Goal: Task Accomplishment & Management: Manage account settings

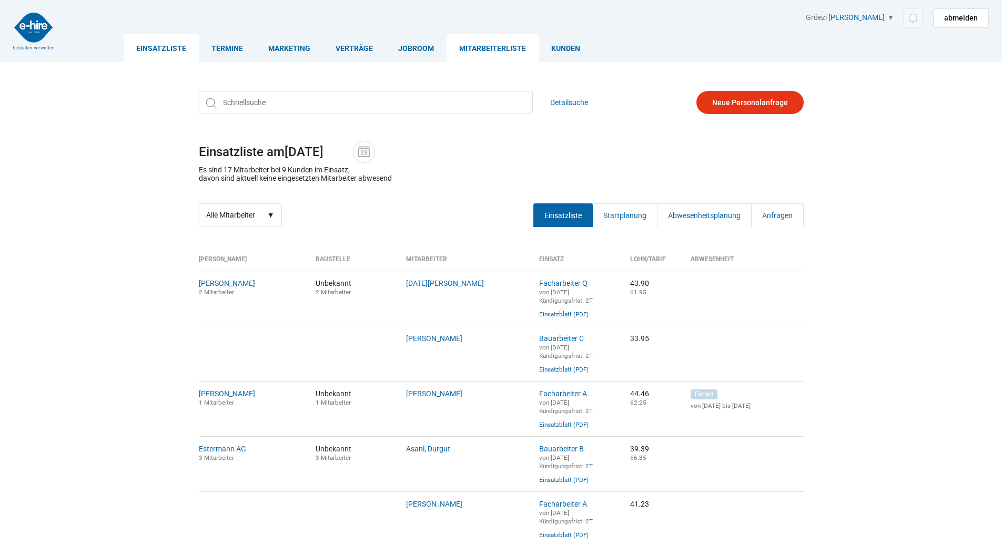
click at [493, 47] on link "Mitarbeiterliste" at bounding box center [492, 48] width 92 height 28
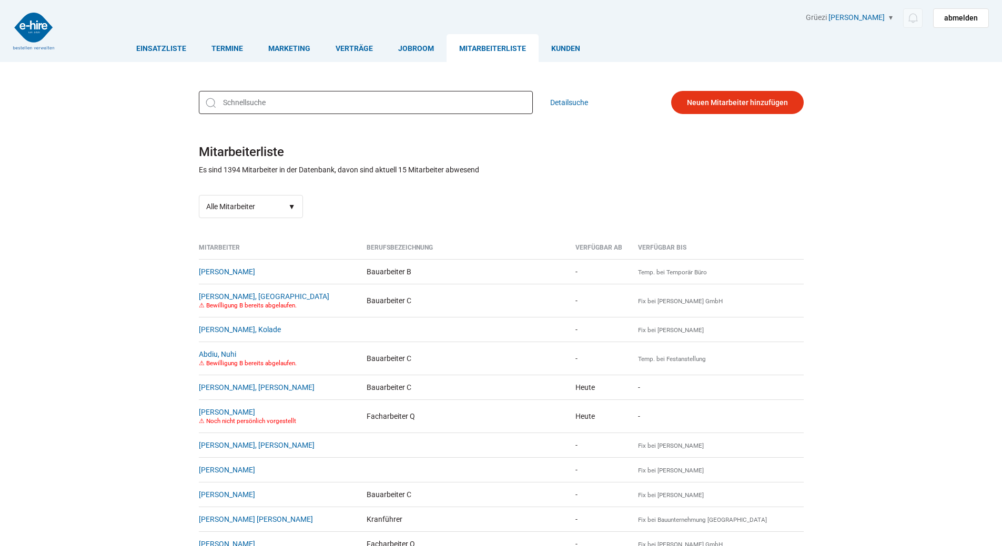
click at [252, 107] on input "text" at bounding box center [366, 102] width 334 height 23
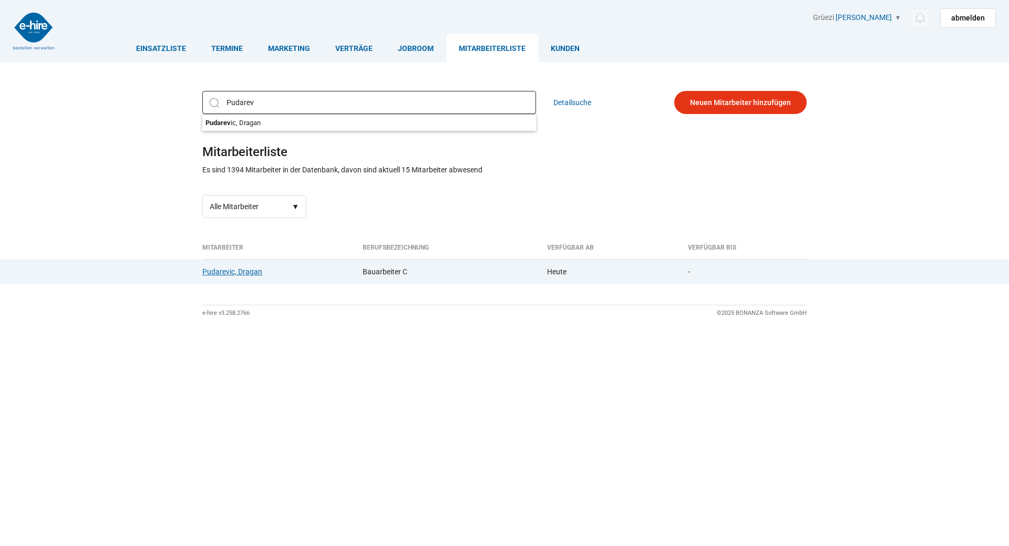
type input "Pudarev"
click at [230, 269] on link "Pudarevic, Dragan" at bounding box center [232, 272] width 60 height 8
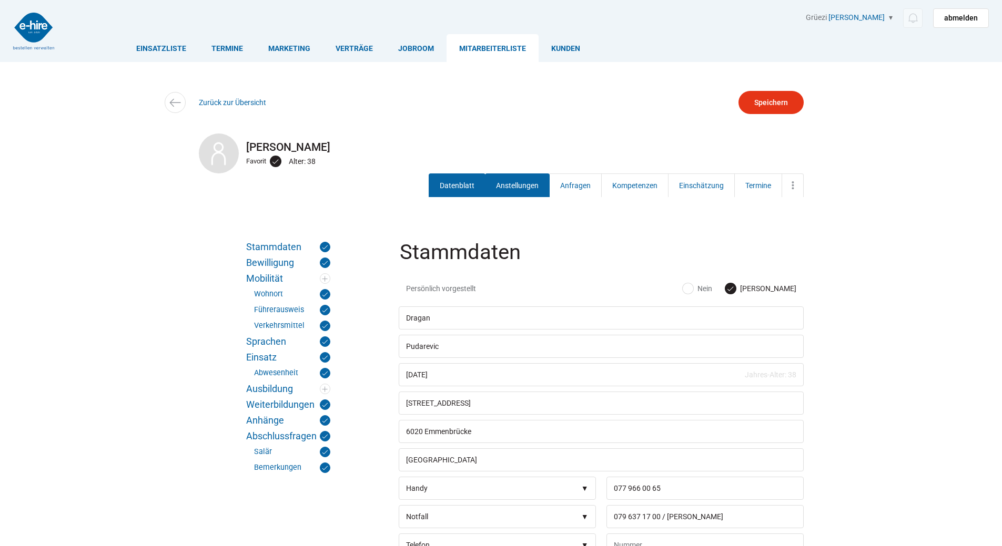
click at [501, 187] on link "Anstellungen" at bounding box center [517, 186] width 65 height 24
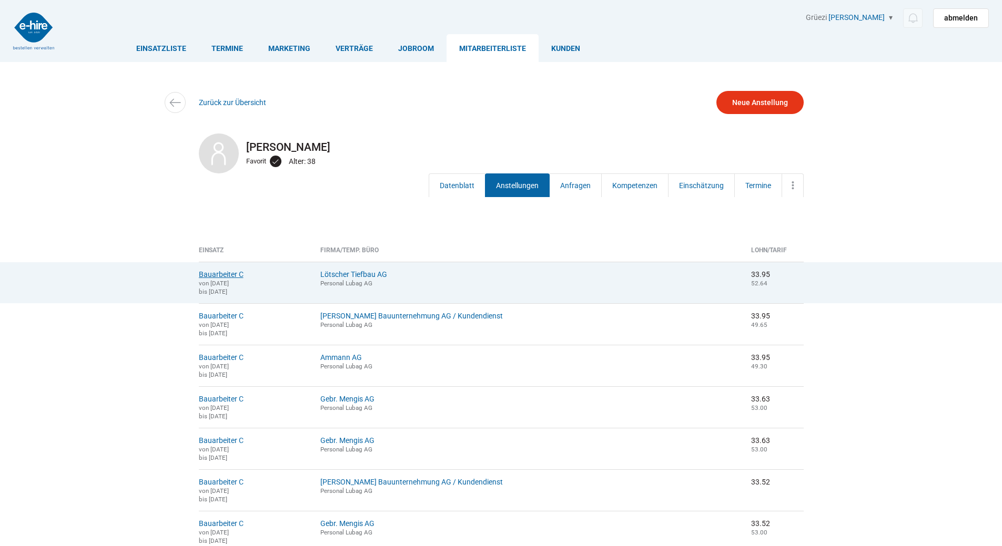
click at [207, 278] on link "Bauarbeiter C" at bounding box center [221, 274] width 45 height 8
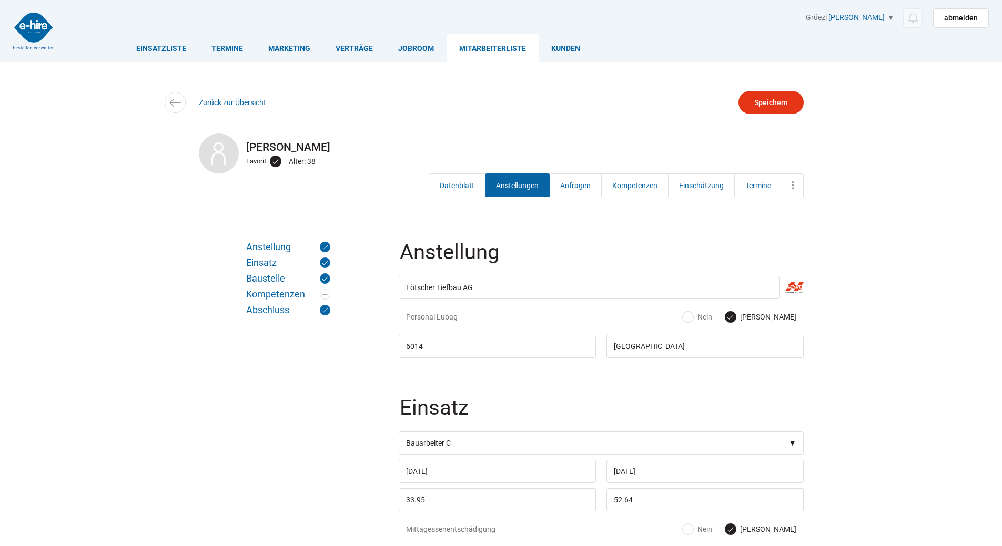
scroll to position [210, 0]
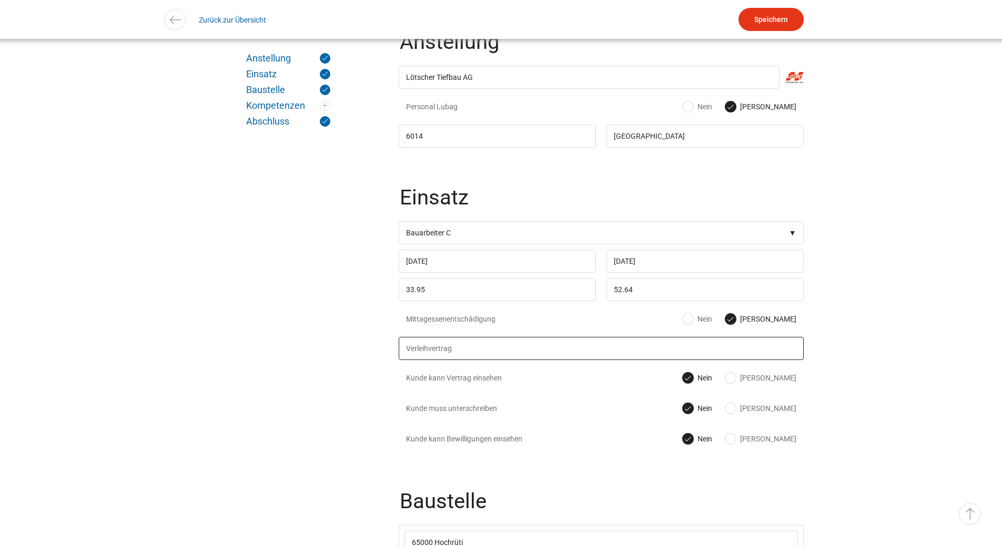
click at [503, 348] on input "text" at bounding box center [601, 348] width 405 height 23
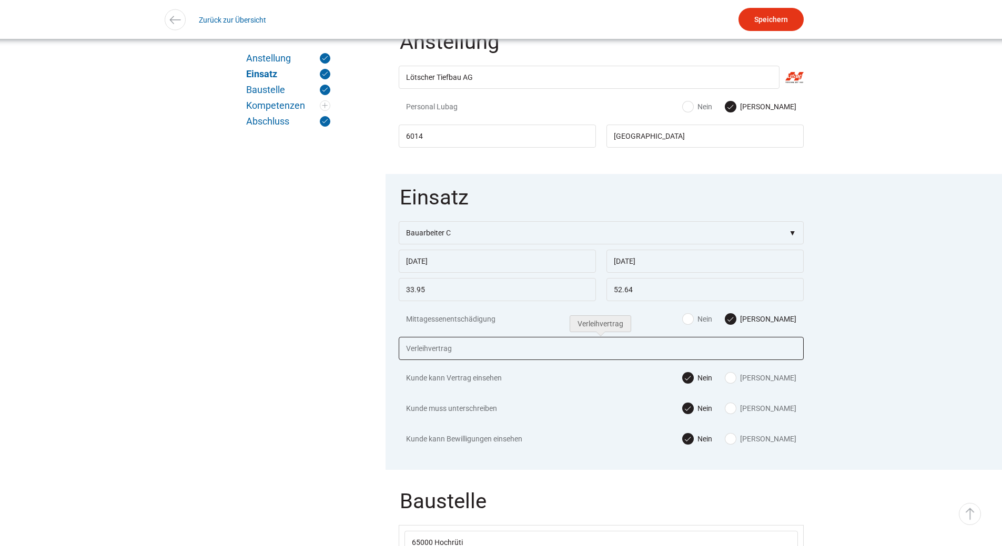
click at [450, 360] on input "text" at bounding box center [601, 348] width 405 height 23
type input "VV. Pudarevic Dragan.pdf"
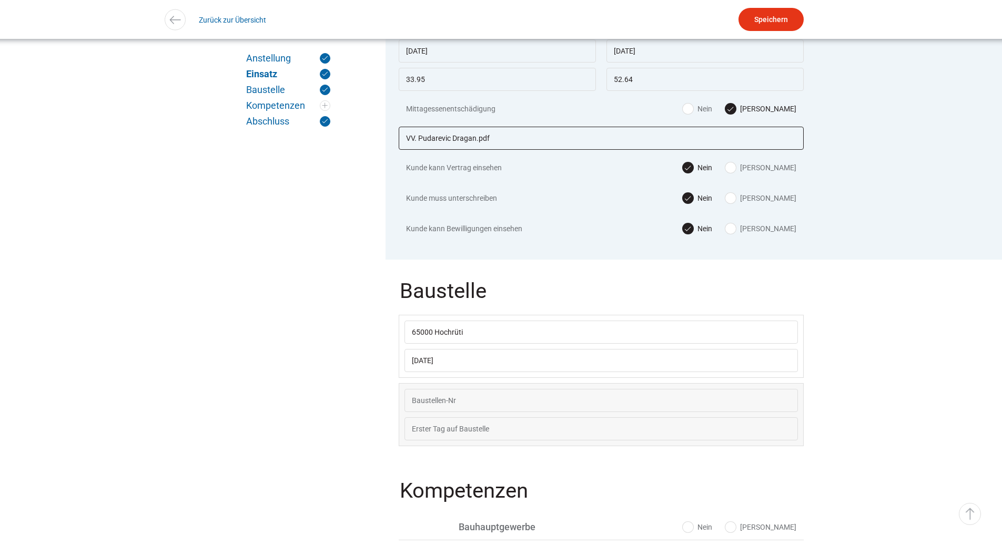
scroll to position [263, 0]
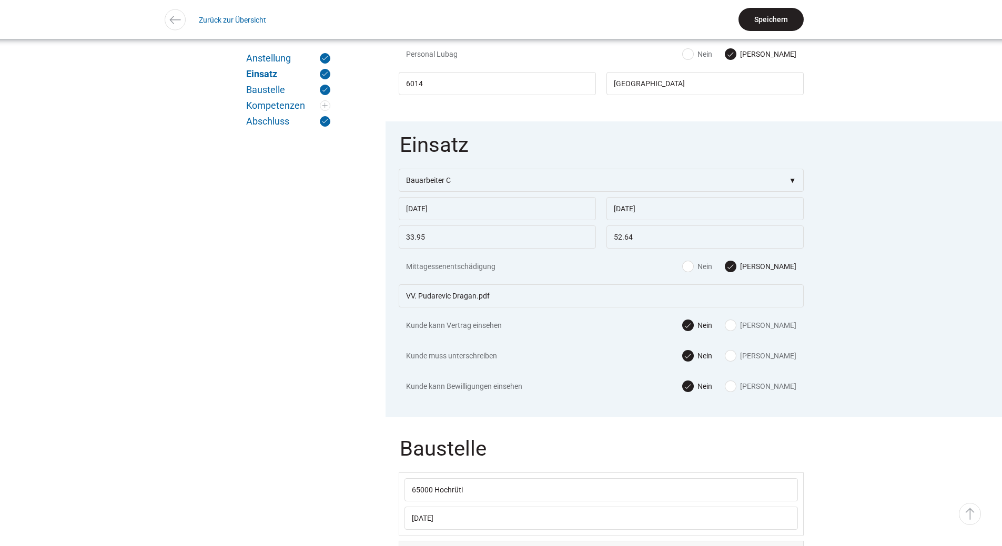
click at [764, 17] on input "Speichern" at bounding box center [770, 19] width 65 height 23
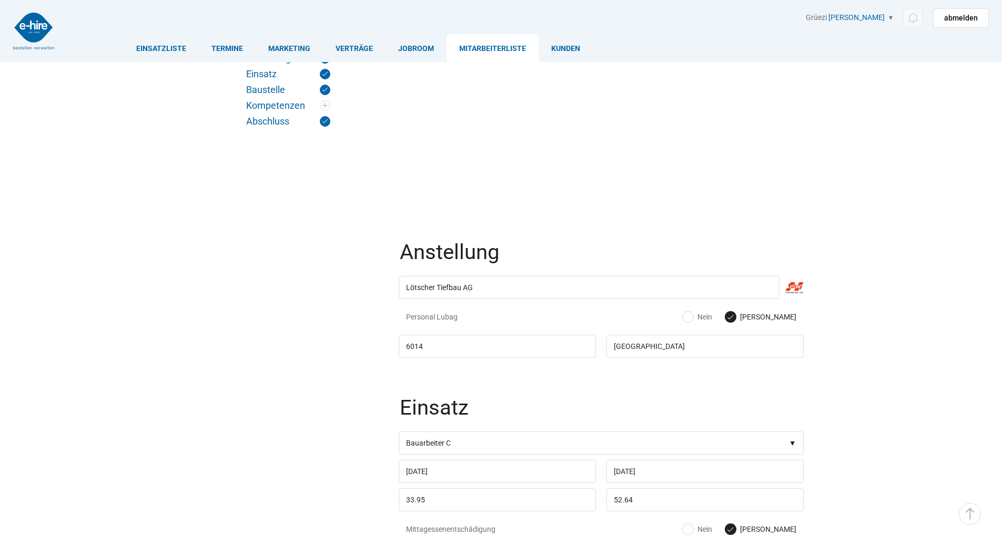
scroll to position [263, 0]
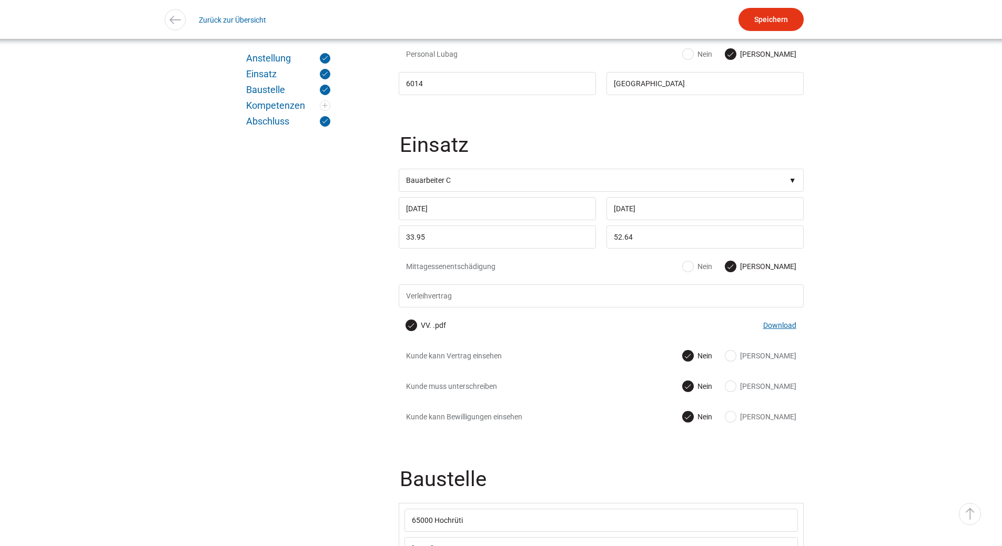
click at [775, 329] on link "Download" at bounding box center [779, 325] width 33 height 8
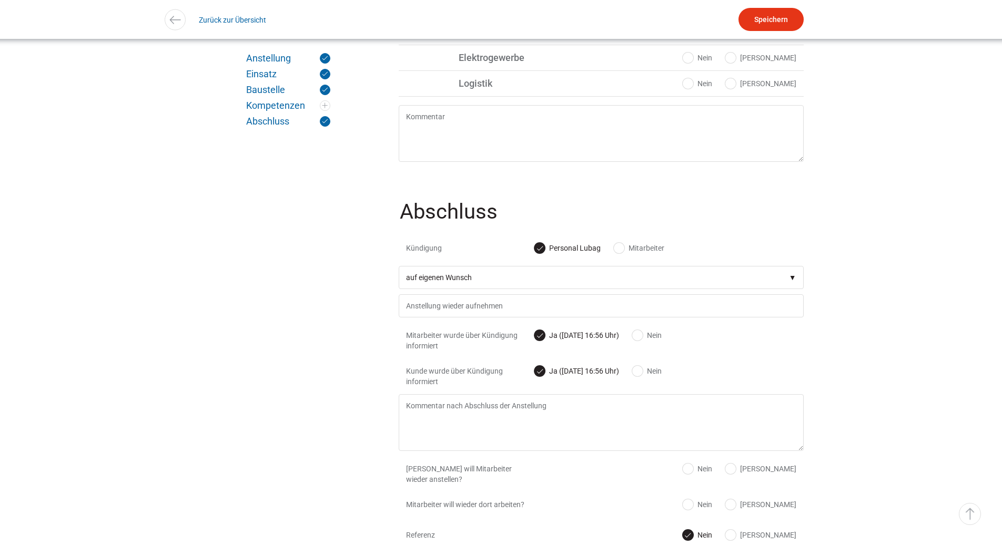
scroll to position [1148, 0]
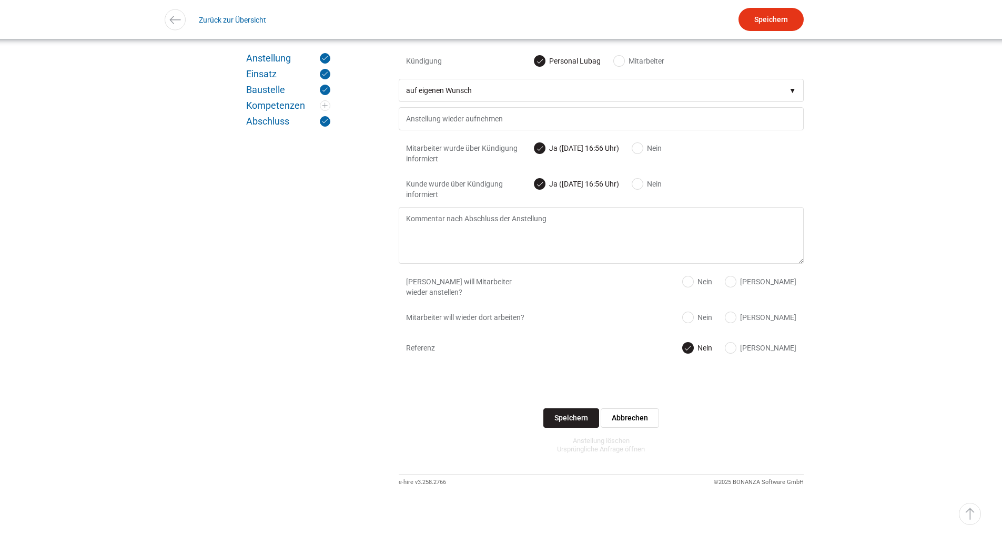
click at [588, 419] on input "Speichern" at bounding box center [571, 418] width 56 height 19
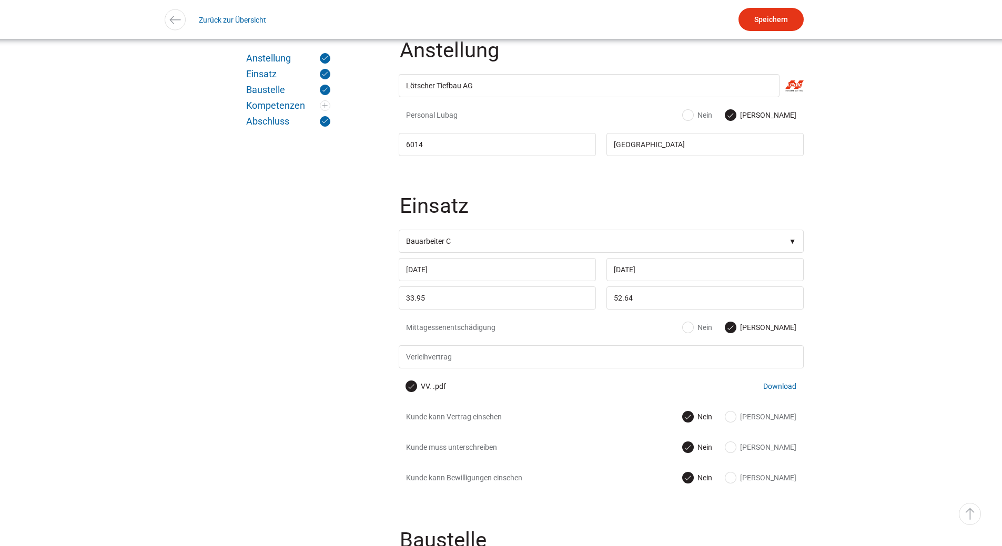
scroll to position [254, 0]
